Goal: Task Accomplishment & Management: Manage account settings

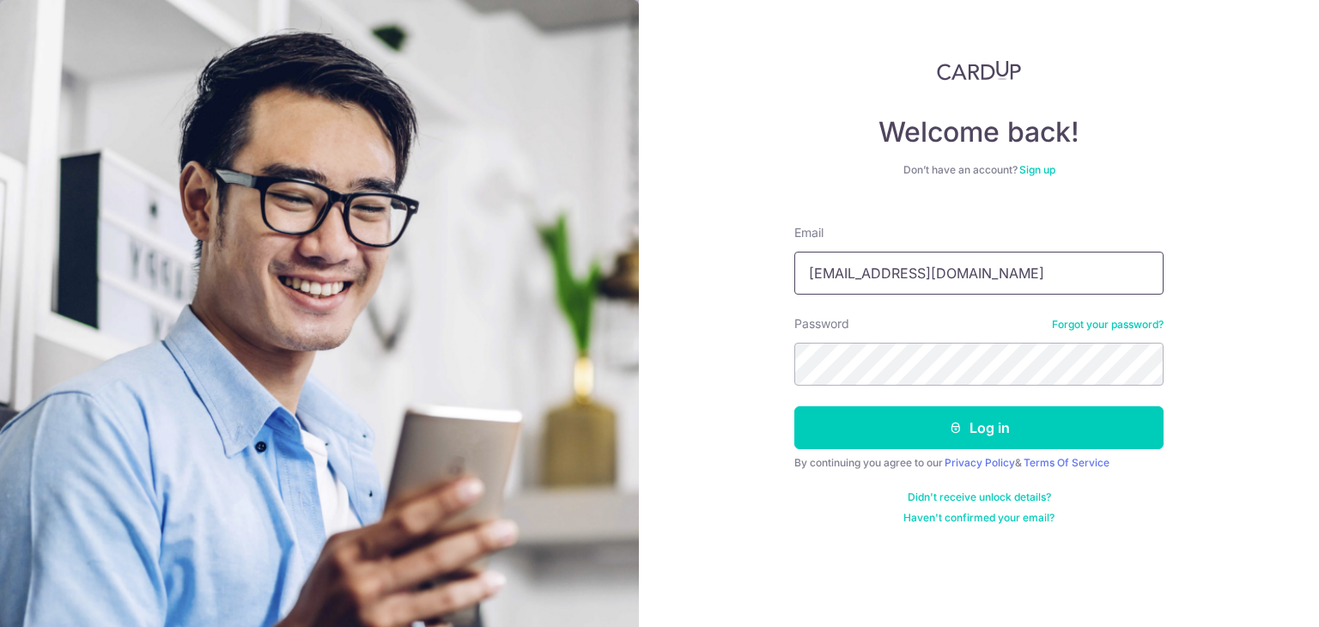
click at [968, 275] on input "[EMAIL_ADDRESS][DOMAIN_NAME]" at bounding box center [978, 273] width 369 height 43
drag, startPoint x: 1004, startPoint y: 282, endPoint x: 594, endPoint y: 306, distance: 411.0
click at [594, 306] on section "Welcome back! Don’t have an account? Sign up Email [EMAIL_ADDRESS][DOMAIN_NAME]…" at bounding box center [659, 313] width 1319 height 627
type input "[EMAIL_ADDRESS][DOMAIN_NAME]"
click at [982, 451] on form "Email [EMAIL_ADDRESS][DOMAIN_NAME] Password Forgot your password? Log in By con…" at bounding box center [978, 367] width 369 height 313
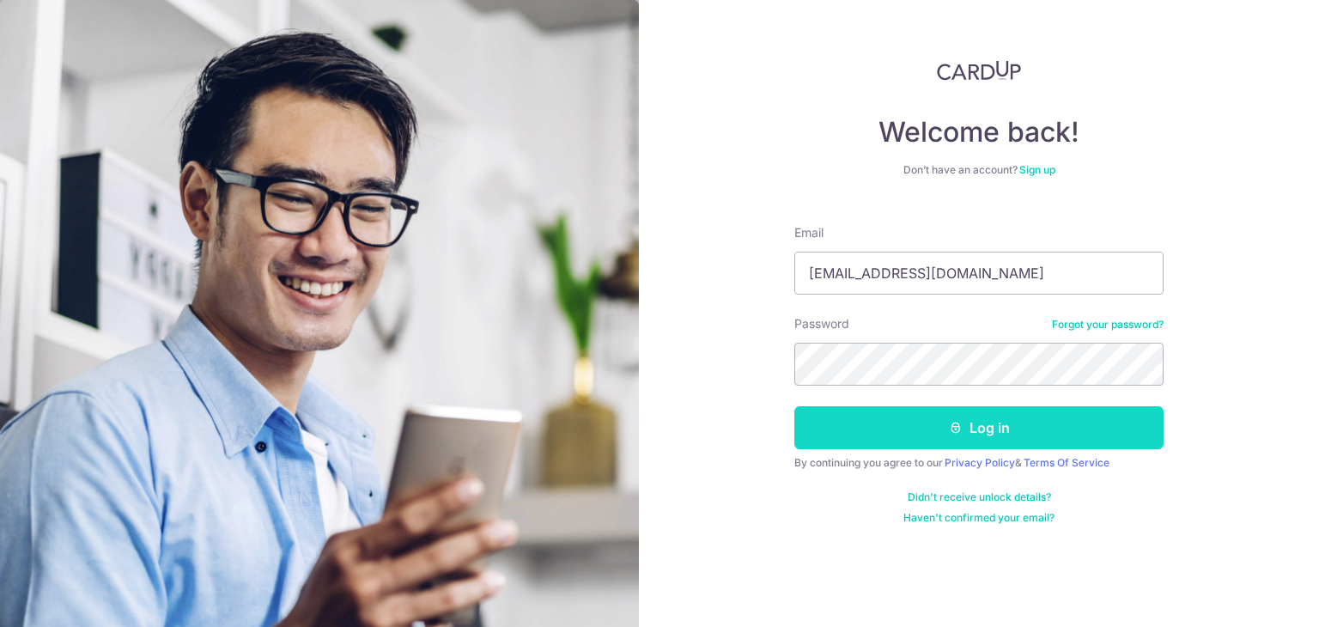
click at [982, 434] on button "Log in" at bounding box center [978, 427] width 369 height 43
